Goal: Information Seeking & Learning: Check status

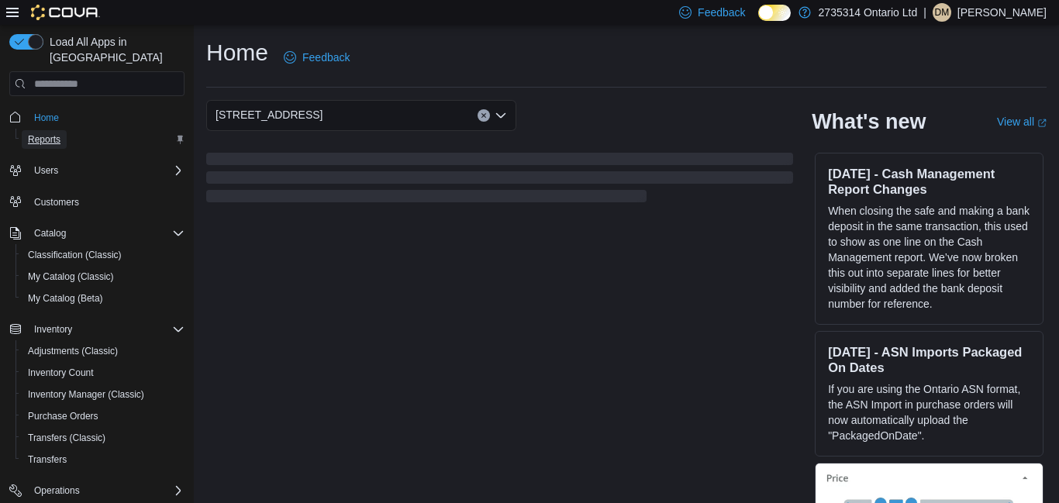
click at [48, 133] on span "Reports" at bounding box center [44, 139] width 33 height 12
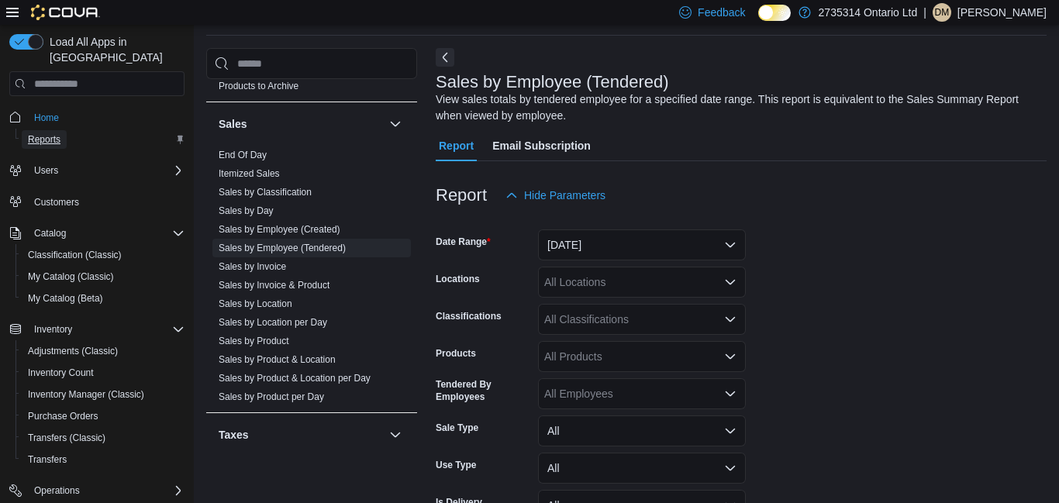
scroll to position [983, 0]
click at [346, 252] on link "Sales by Employee (Tendered)" at bounding box center [282, 248] width 127 height 11
click at [649, 251] on button "Yesterday" at bounding box center [642, 244] width 208 height 31
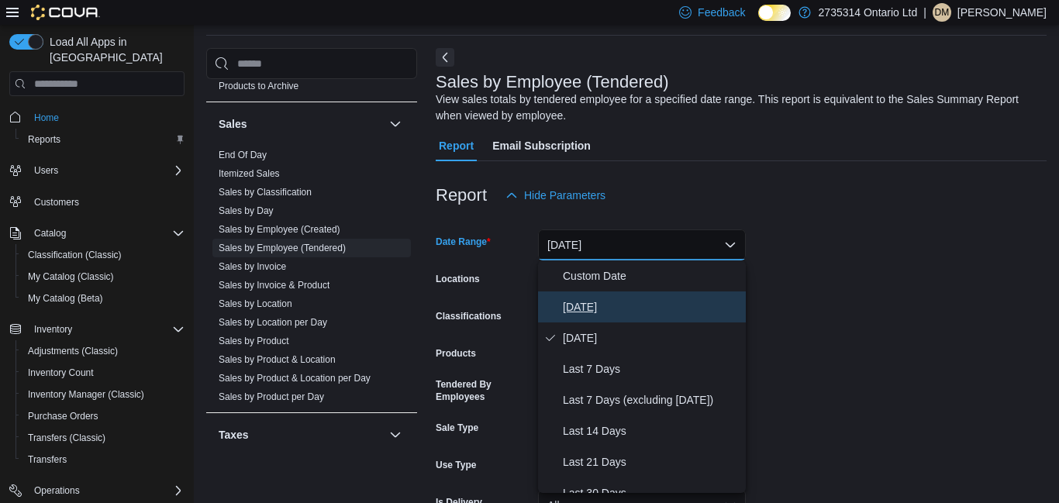
click at [595, 309] on span "Today" at bounding box center [651, 307] width 177 height 19
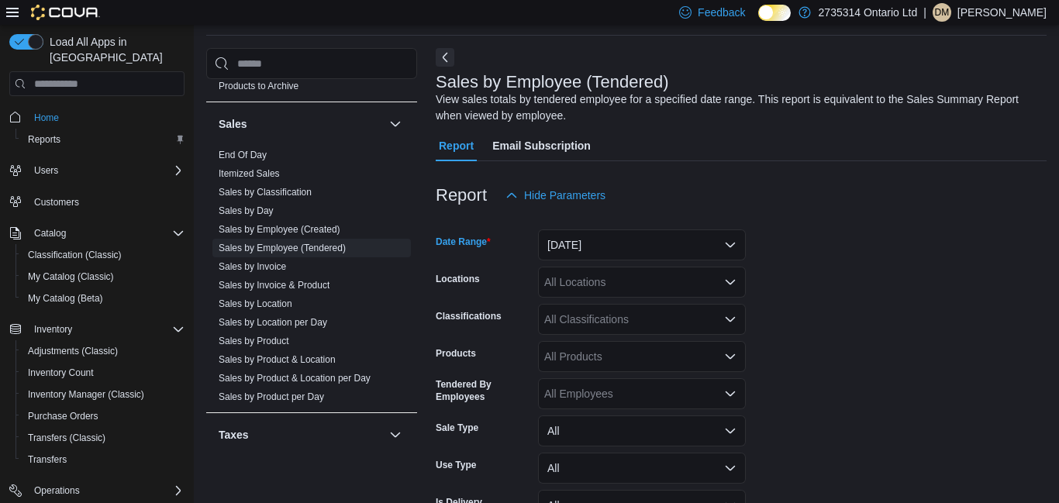
click at [626, 286] on div "All Locations" at bounding box center [642, 282] width 208 height 31
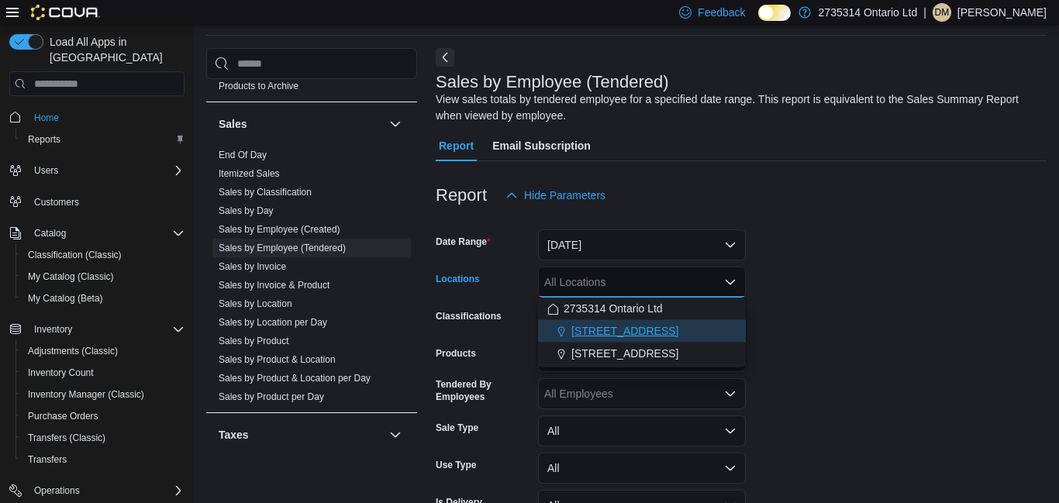
click at [642, 334] on span "268 Sandwich St S" at bounding box center [624, 331] width 107 height 16
click at [821, 303] on form "Date Range Today Locations 268 Sandwich St S Combo box. Selected. 268 Sandwich …" at bounding box center [741, 388] width 611 height 354
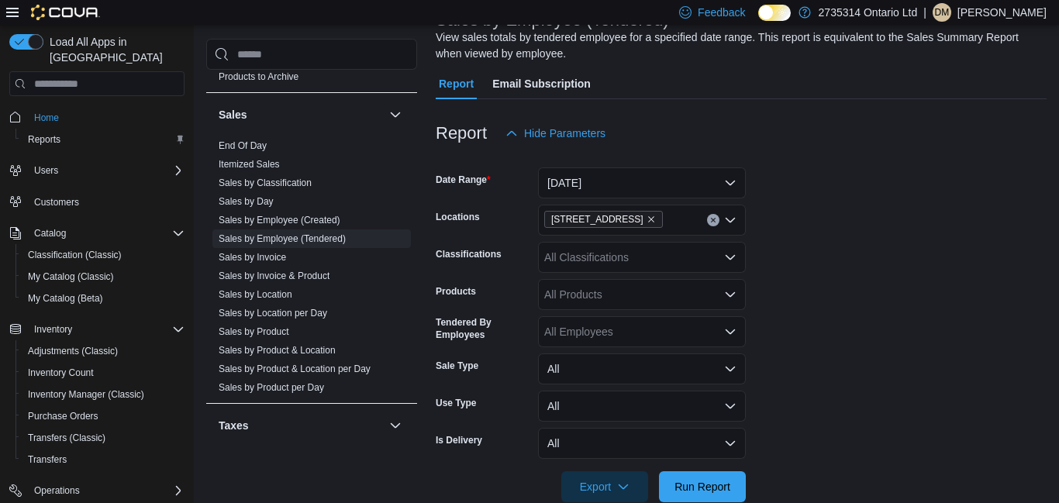
scroll to position [144, 0]
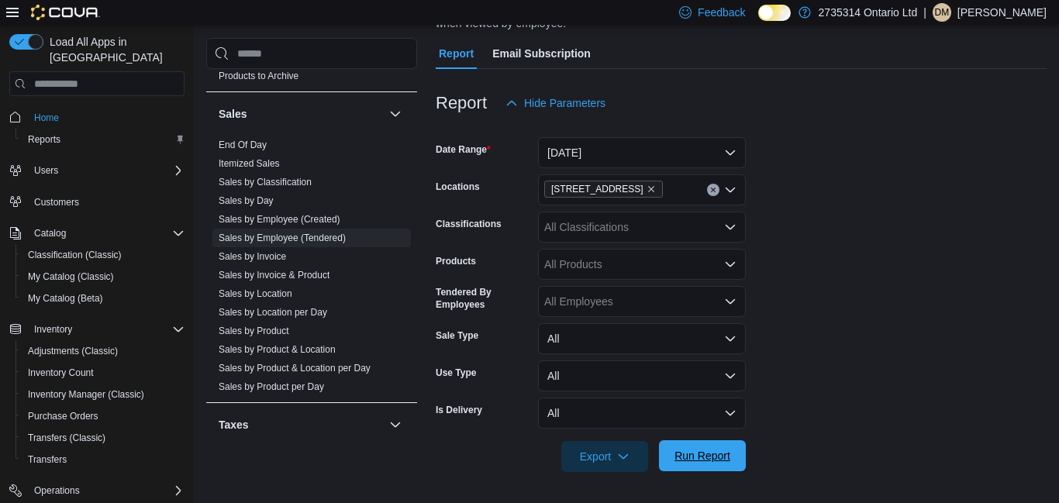
click at [706, 468] on span "Run Report" at bounding box center [702, 455] width 68 height 31
